Goal: Information Seeking & Learning: Learn about a topic

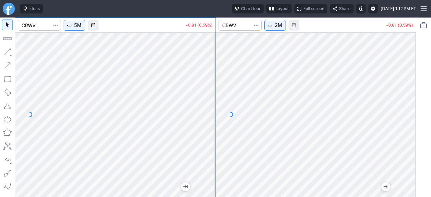
drag, startPoint x: 206, startPoint y: 95, endPoint x: 204, endPoint y: 112, distance: 16.7
click at [208, 111] on div at bounding box center [208, 113] width 14 height 148
click at [81, 23] on span "5M" at bounding box center [77, 25] width 7 height 7
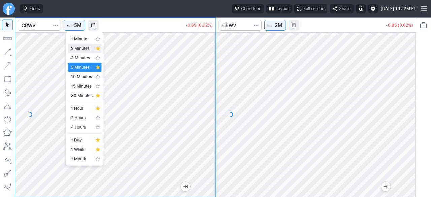
click at [79, 51] on span "2 Minutes" at bounding box center [82, 48] width 22 height 7
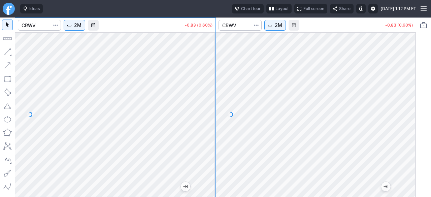
click at [210, 144] on div at bounding box center [208, 113] width 14 height 148
drag, startPoint x: 213, startPoint y: 147, endPoint x: 205, endPoint y: 111, distance: 37.4
click at [215, 110] on div at bounding box center [208, 113] width 14 height 148
drag, startPoint x: 208, startPoint y: 115, endPoint x: 206, endPoint y: 133, distance: 17.9
click at [206, 133] on div at bounding box center [208, 113] width 14 height 148
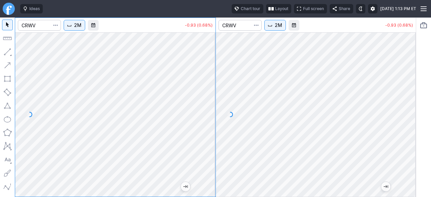
click at [195, 147] on div at bounding box center [115, 114] width 200 height 164
click at [74, 26] on button "2M" at bounding box center [75, 25] width 22 height 11
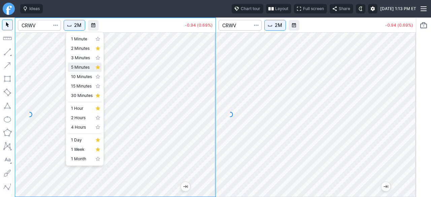
click at [77, 65] on span "5 Minutes" at bounding box center [82, 67] width 22 height 7
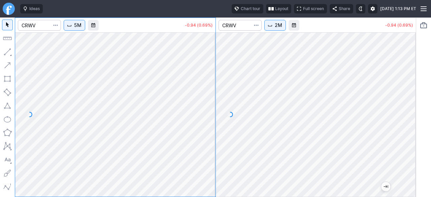
click at [72, 24] on span "Interval" at bounding box center [69, 25] width 5 height 5
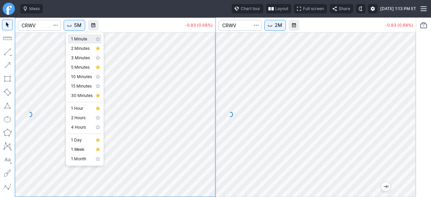
click at [69, 37] on link "1 Minute" at bounding box center [85, 38] width 34 height 9
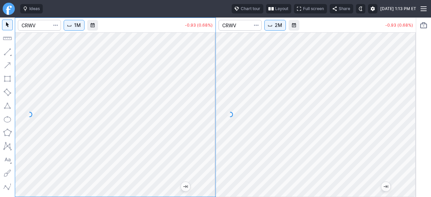
drag, startPoint x: 211, startPoint y: 147, endPoint x: 213, endPoint y: 101, distance: 46.5
click at [213, 101] on div at bounding box center [208, 113] width 14 height 148
drag, startPoint x: 210, startPoint y: 110, endPoint x: 208, endPoint y: 127, distance: 17.3
click at [208, 127] on div at bounding box center [208, 113] width 14 height 148
drag, startPoint x: 213, startPoint y: 116, endPoint x: 212, endPoint y: 120, distance: 4.1
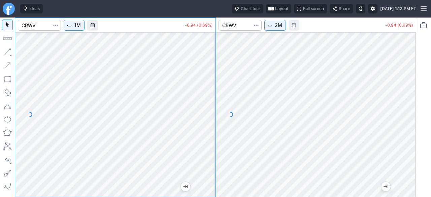
click at [212, 120] on div at bounding box center [208, 113] width 14 height 148
drag, startPoint x: 209, startPoint y: 143, endPoint x: 203, endPoint y: 153, distance: 11.4
click at [207, 152] on div at bounding box center [208, 113] width 14 height 148
drag, startPoint x: 212, startPoint y: 137, endPoint x: 205, endPoint y: 149, distance: 13.6
click at [210, 150] on div at bounding box center [208, 113] width 14 height 148
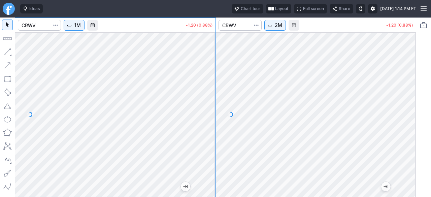
click at [266, 11] on button "Layout" at bounding box center [278, 8] width 25 height 9
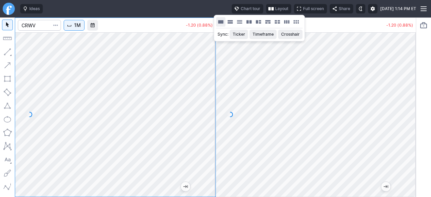
click at [222, 22] on button "Layout" at bounding box center [220, 21] width 9 height 9
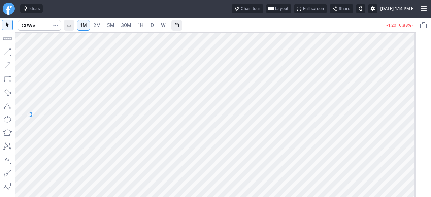
click at [407, 121] on div at bounding box center [409, 113] width 14 height 148
click at [392, 145] on div at bounding box center [215, 114] width 401 height 164
click at [396, 118] on div at bounding box center [215, 114] width 401 height 164
drag, startPoint x: 406, startPoint y: 133, endPoint x: 410, endPoint y: 99, distance: 33.6
click at [410, 99] on div at bounding box center [409, 113] width 14 height 148
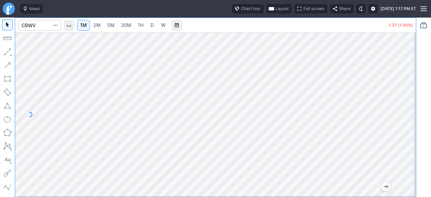
drag, startPoint x: 411, startPoint y: 75, endPoint x: 408, endPoint y: 83, distance: 8.6
click at [409, 83] on div at bounding box center [409, 113] width 14 height 148
